Goal: Task Accomplishment & Management: Use online tool/utility

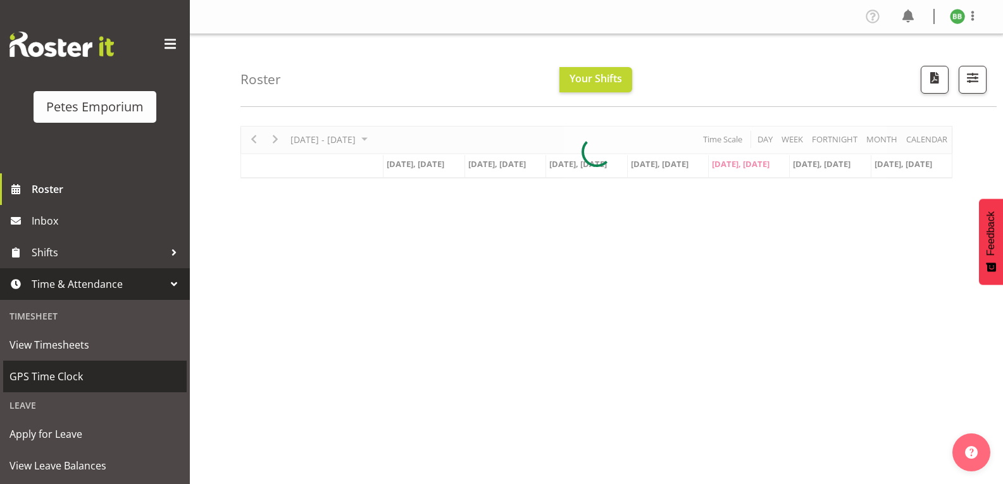
click at [96, 384] on span "GPS Time Clock" at bounding box center [94, 376] width 171 height 19
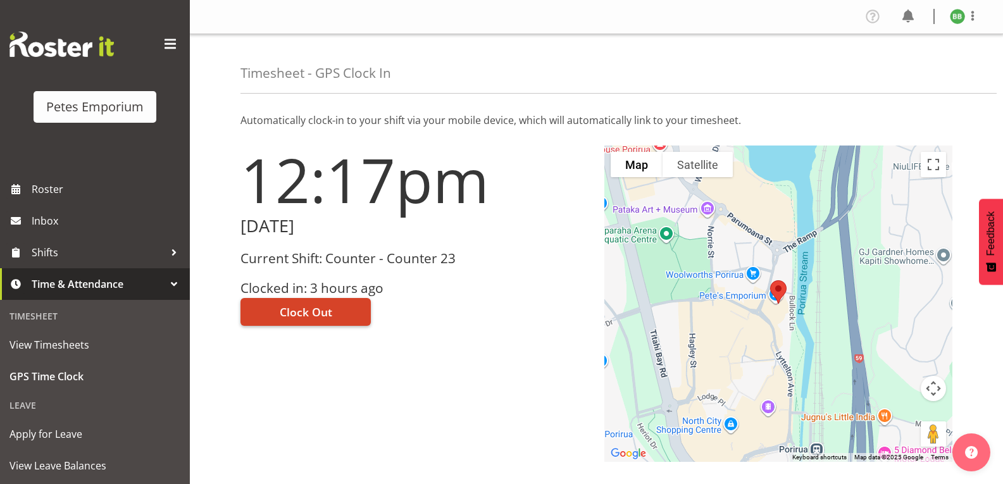
click at [325, 316] on span "Clock Out" at bounding box center [306, 312] width 53 height 16
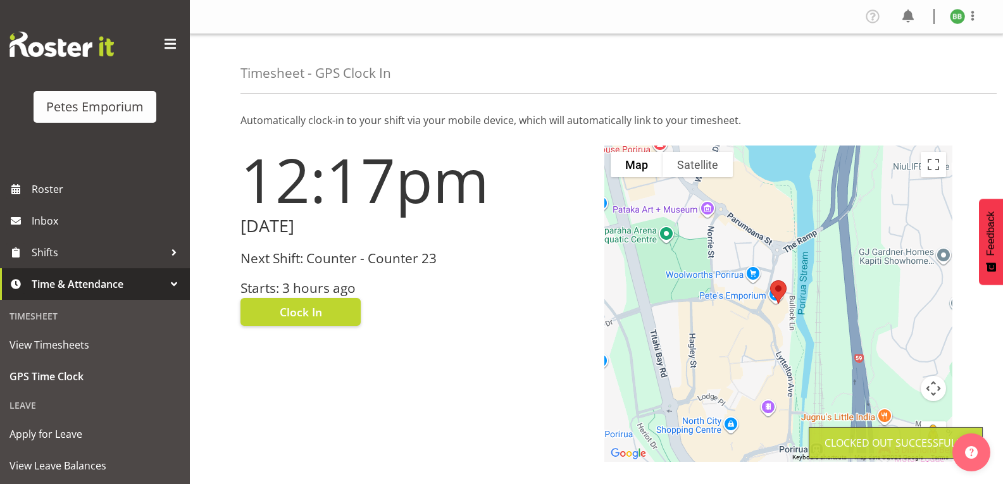
click at [960, 18] on img at bounding box center [957, 16] width 15 height 15
click at [910, 64] on link "Log Out" at bounding box center [920, 66] width 122 height 23
